Goal: Transaction & Acquisition: Purchase product/service

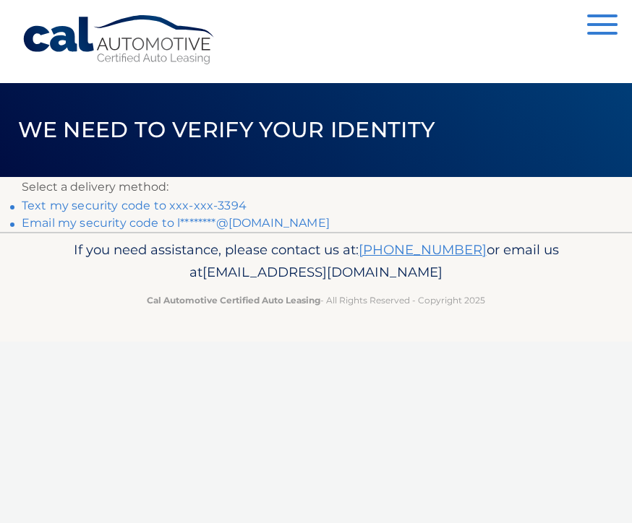
click at [233, 210] on link "Text my security code to xxx-xxx-3394" at bounding box center [134, 206] width 225 height 14
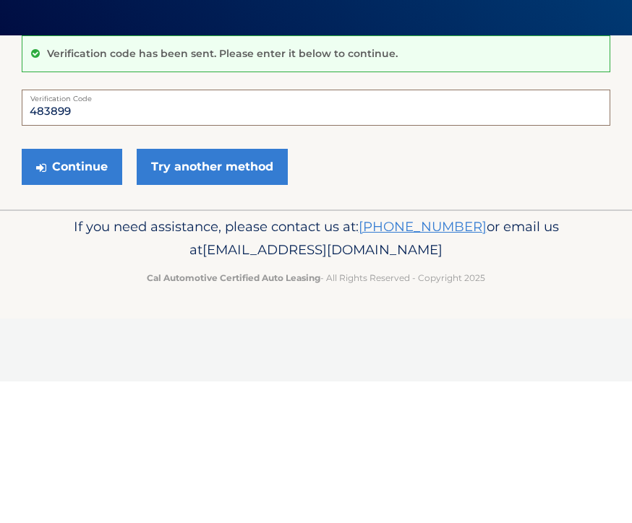
type input "483899"
click at [89, 290] on button "Continue" at bounding box center [72, 308] width 100 height 36
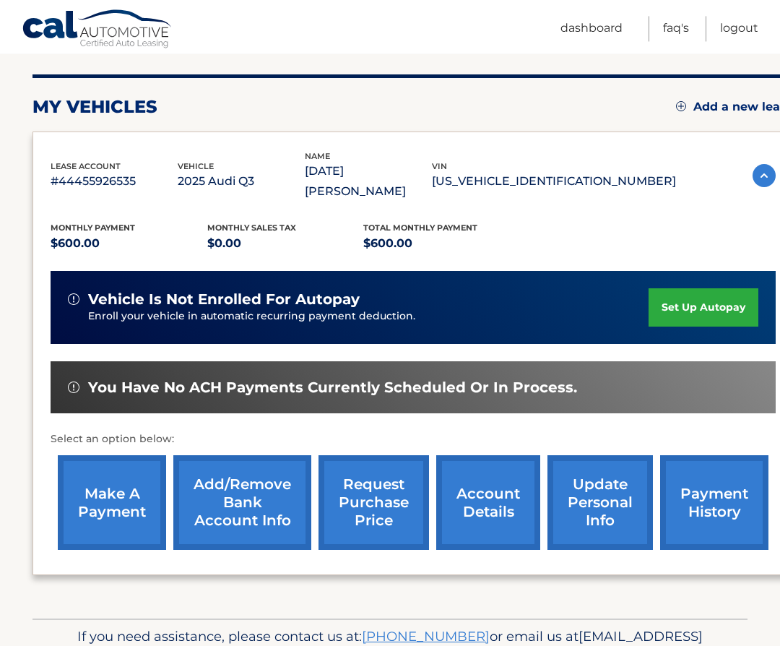
scroll to position [167, 0]
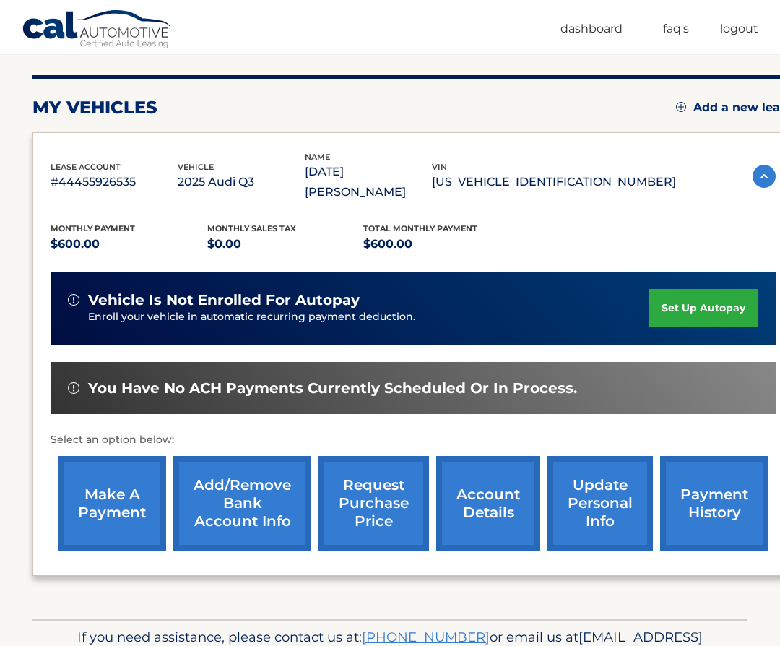
click at [124, 485] on link "make a payment" at bounding box center [112, 503] width 108 height 95
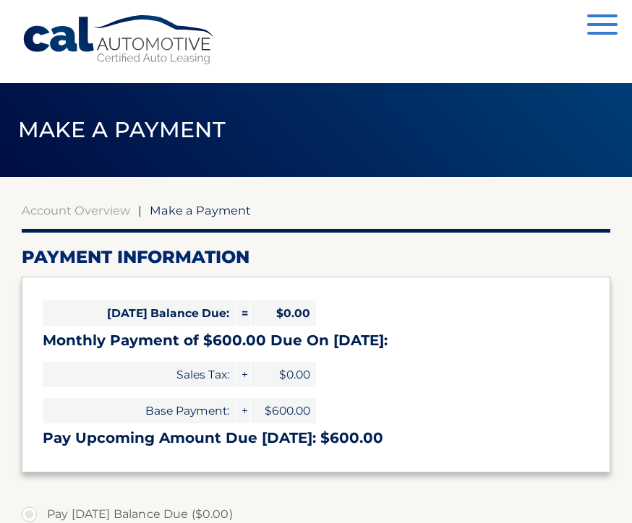
select select "NDUzZTlhN2YtYzRiZi00ZjI2LWEyY2ItN2M5MjExNDA0M2Zl"
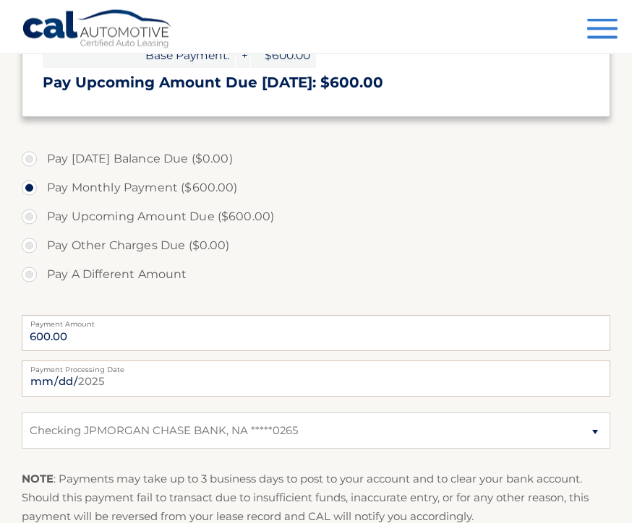
scroll to position [356, 0]
click at [373, 379] on input "[DATE]" at bounding box center [316, 379] width 588 height 36
type input "[DATE]"
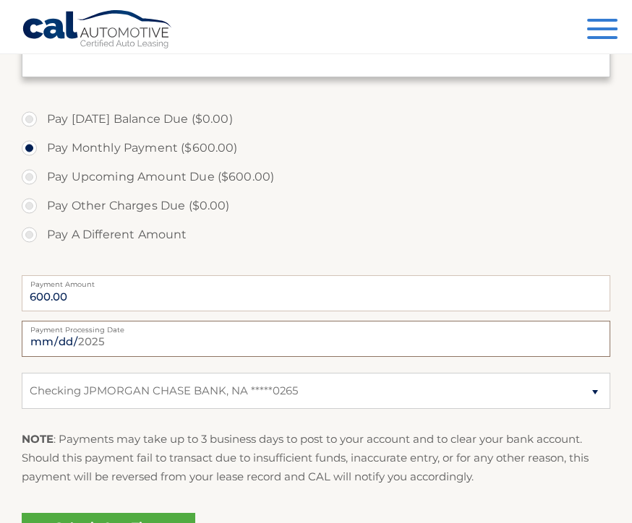
scroll to position [510, 0]
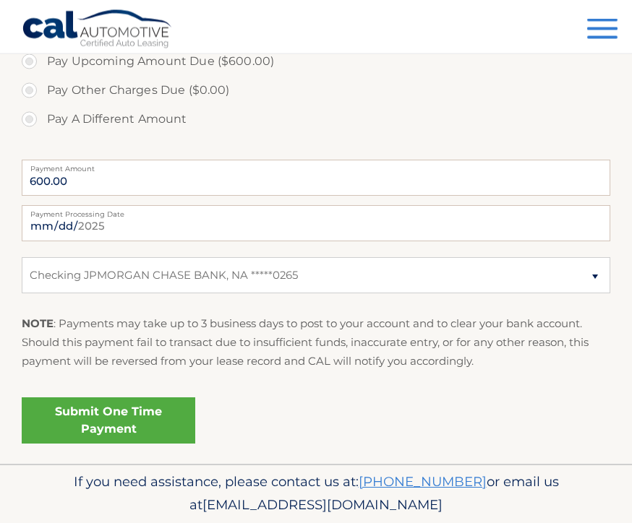
click at [132, 412] on link "Submit One Time Payment" at bounding box center [108, 421] width 173 height 46
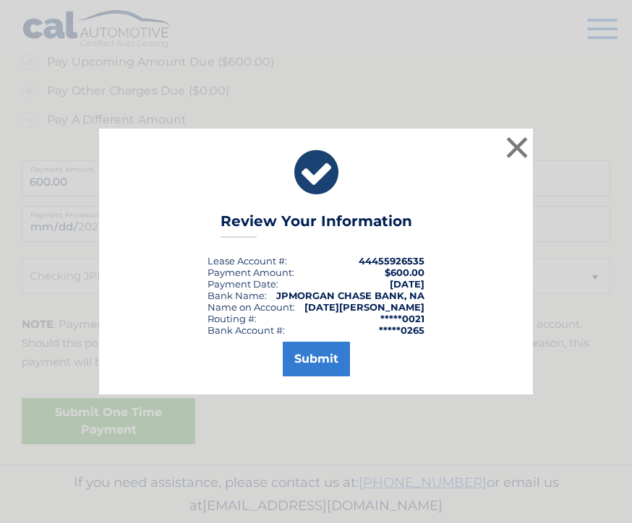
click at [319, 376] on button "Submit" at bounding box center [316, 359] width 67 height 35
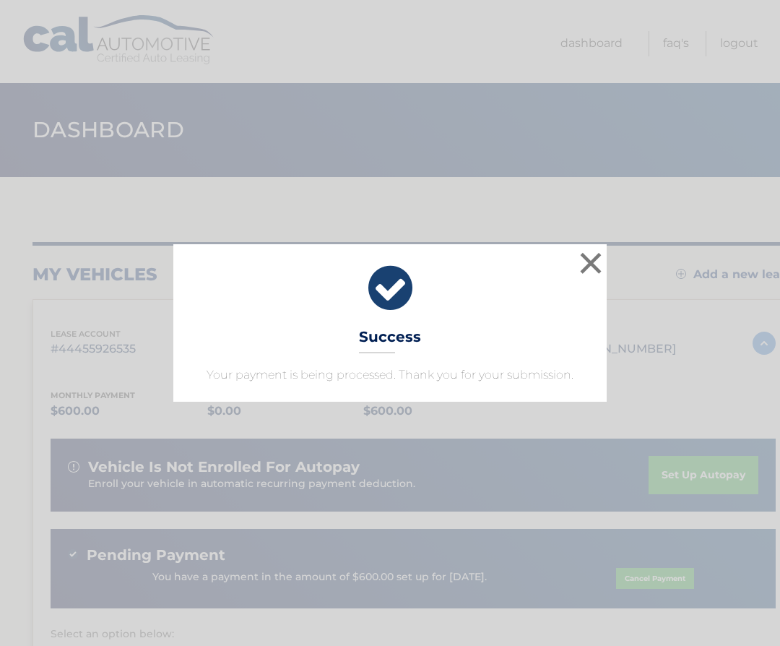
click at [589, 270] on button "×" at bounding box center [591, 263] width 29 height 29
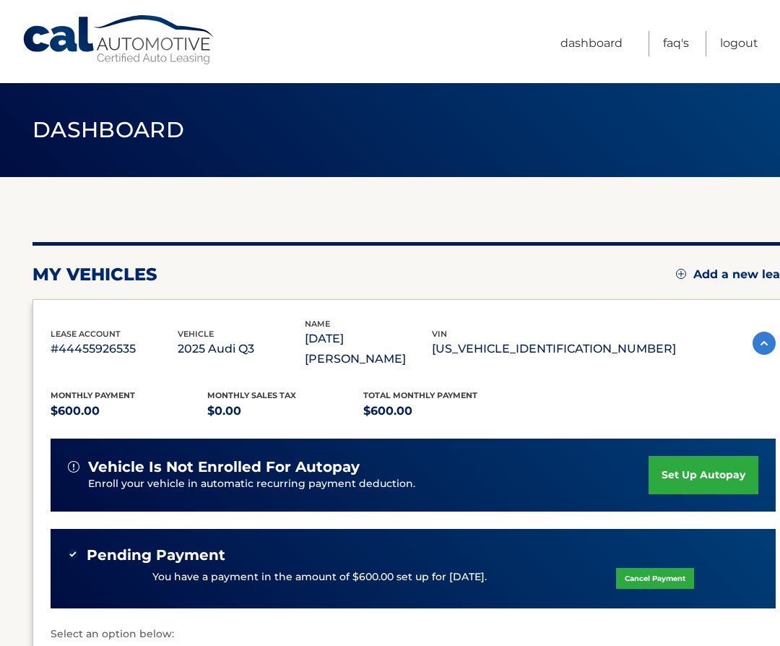
click at [739, 37] on link "Logout" at bounding box center [739, 43] width 38 height 25
